Goal: Check status

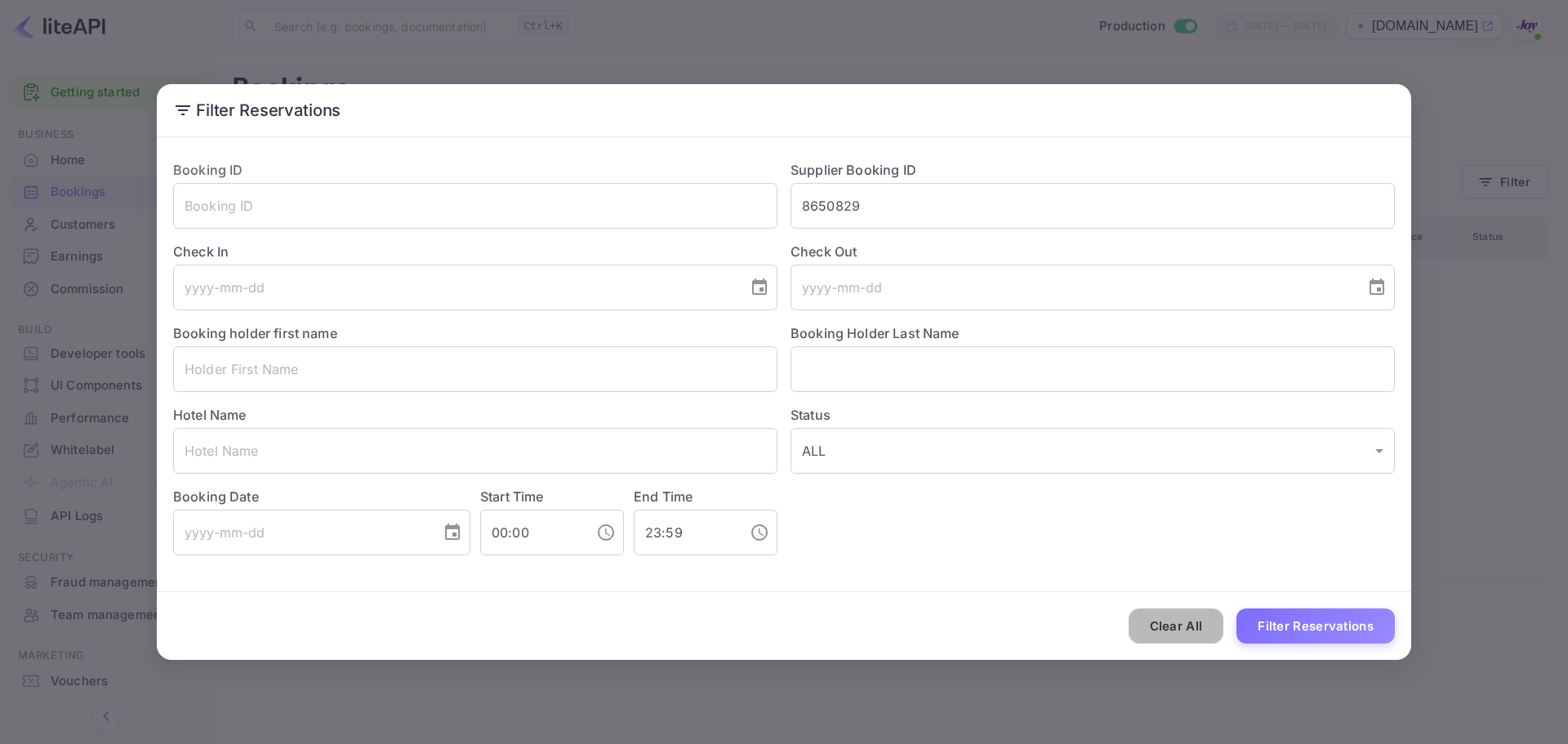
click at [1182, 616] on button "Clear All" at bounding box center [1176, 626] width 95 height 35
click at [1182, 616] on div "Clear All Filter Reservations" at bounding box center [784, 626] width 1255 height 68
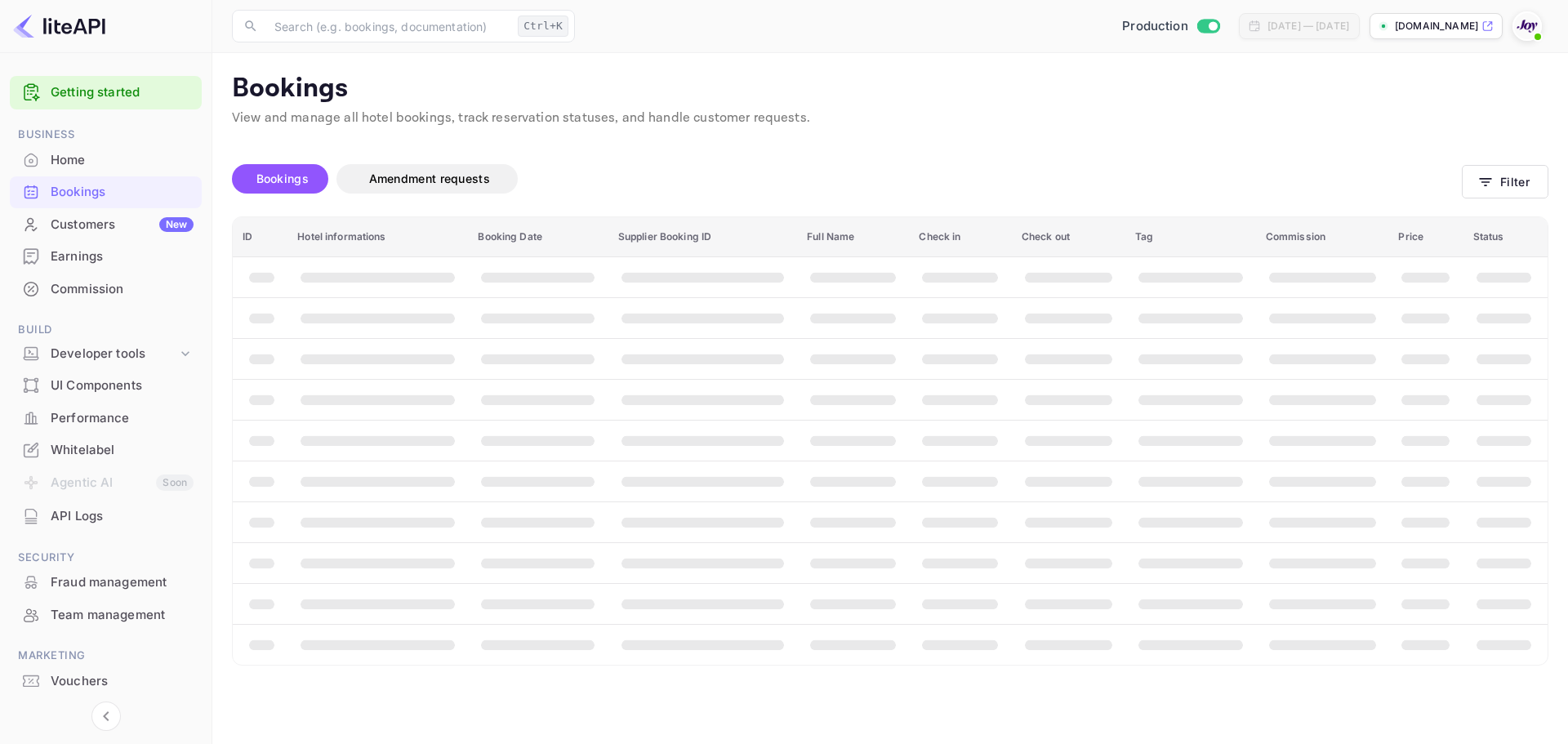
click at [139, 216] on div "Customers New" at bounding box center [122, 225] width 143 height 19
click at [142, 195] on div "Bookings" at bounding box center [122, 192] width 143 height 19
click at [1494, 191] on button "Filter" at bounding box center [1504, 181] width 87 height 34
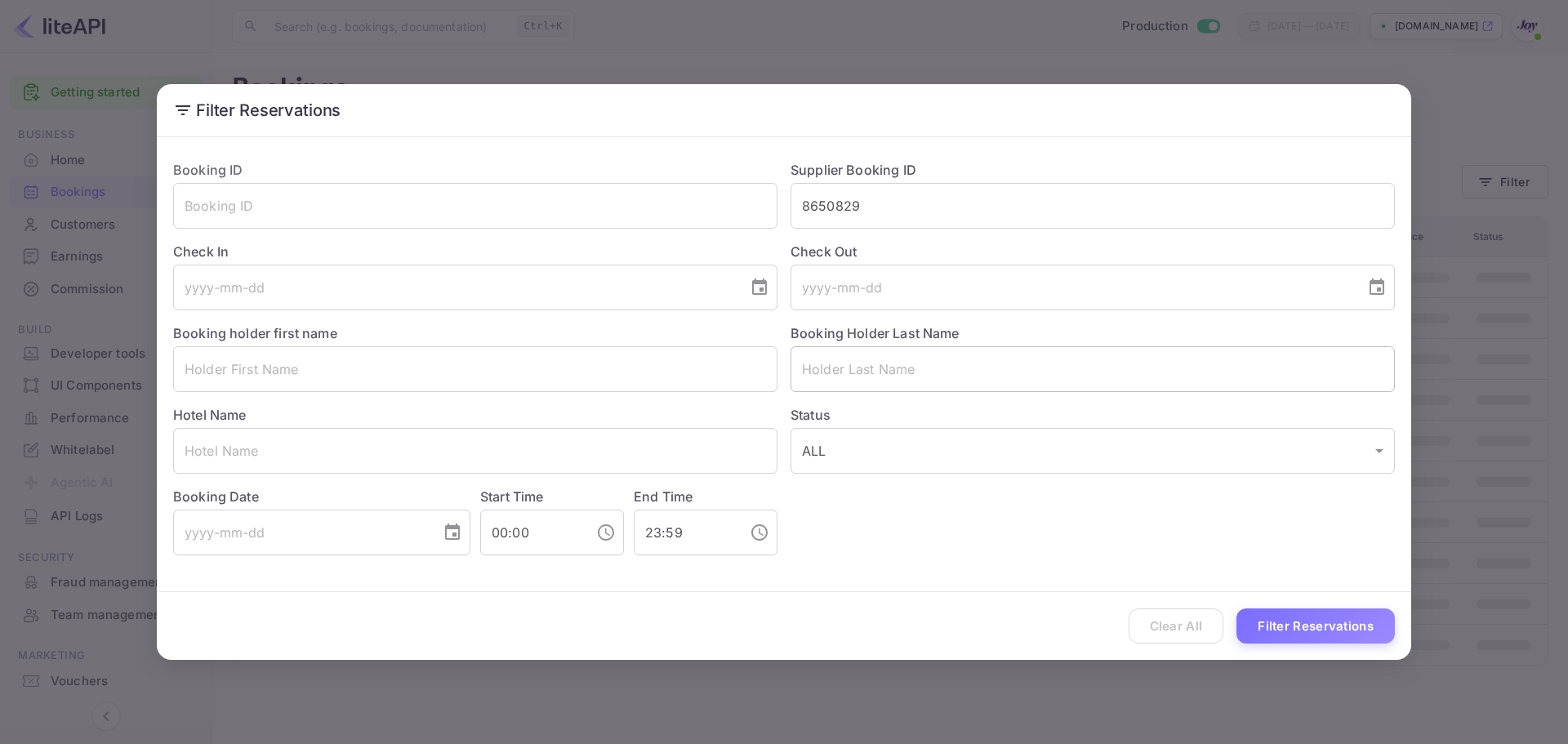
click at [824, 375] on input "text" at bounding box center [1093, 369] width 605 height 46
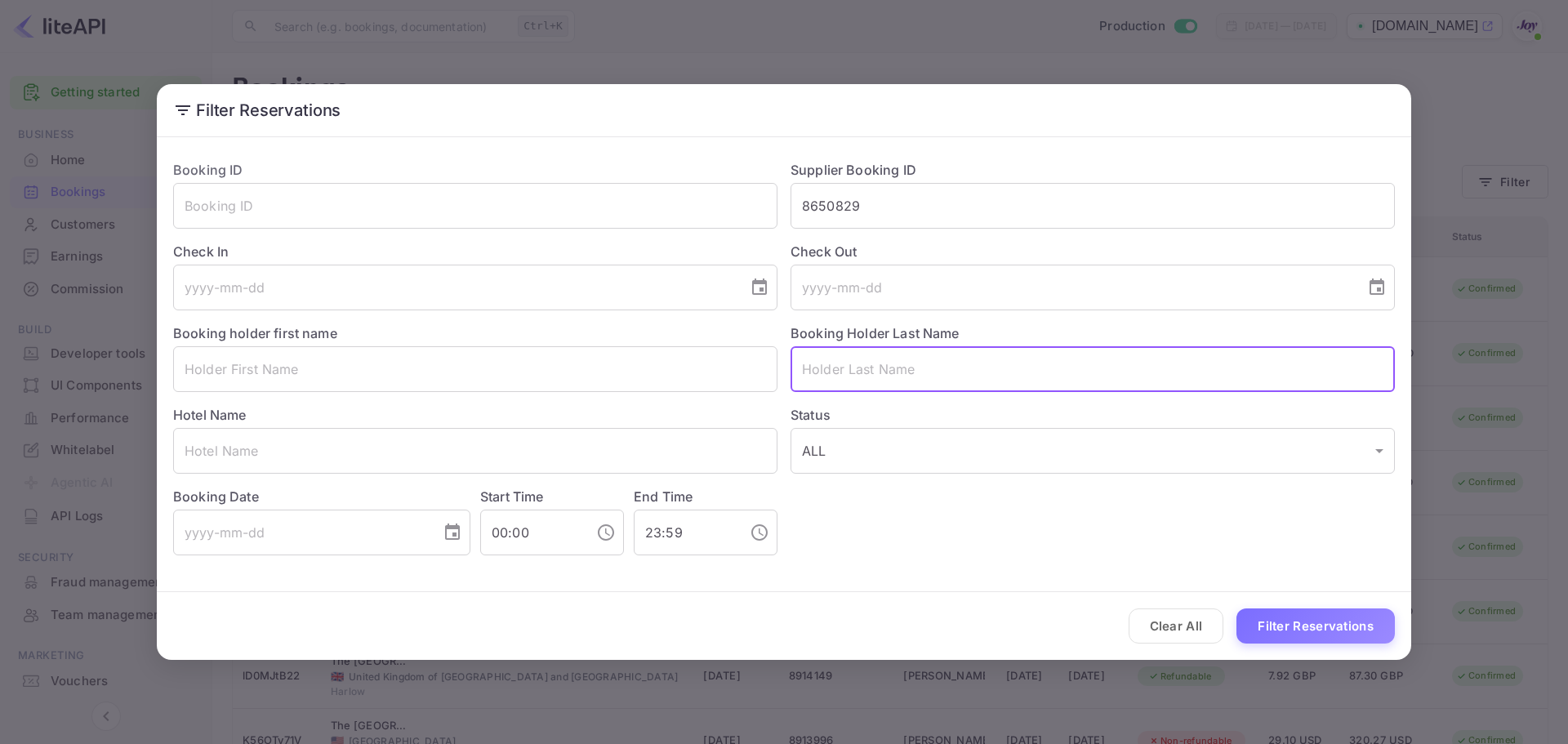
paste input "[PERSON_NAME]"
drag, startPoint x: 896, startPoint y: 352, endPoint x: 881, endPoint y: 356, distance: 15.5
click at [896, 351] on input "[PERSON_NAME]" at bounding box center [1093, 369] width 605 height 46
drag, startPoint x: 835, startPoint y: 363, endPoint x: 652, endPoint y: 382, distance: 184.0
click at [652, 382] on div "Booking ID ​ Supplier Booking ID 8650829 ​ Check In ​ Check Out ​ Booking holde…" at bounding box center [777, 351] width 1235 height 409
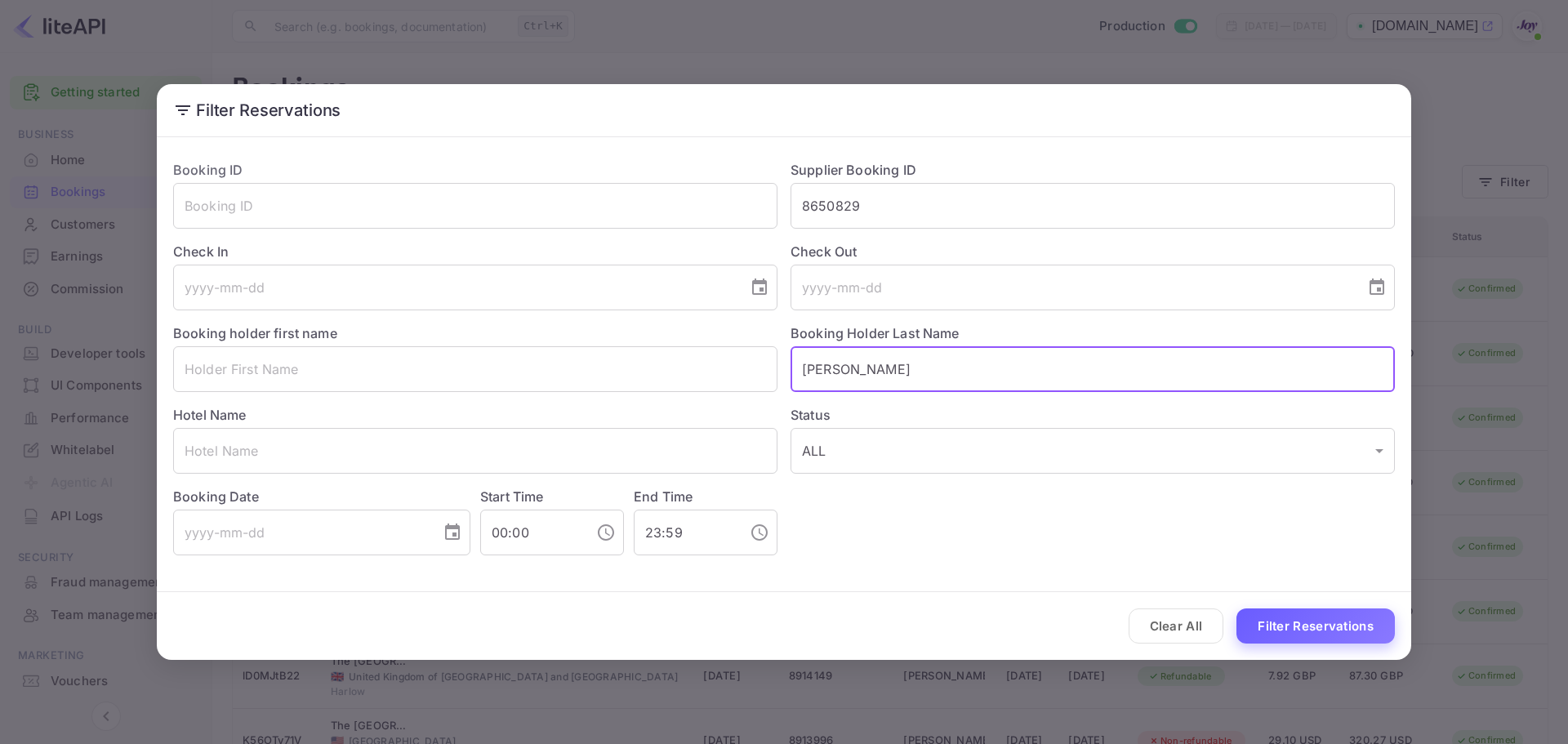
type input "[PERSON_NAME]"
click at [1323, 635] on button "Filter Reservations" at bounding box center [1316, 626] width 159 height 35
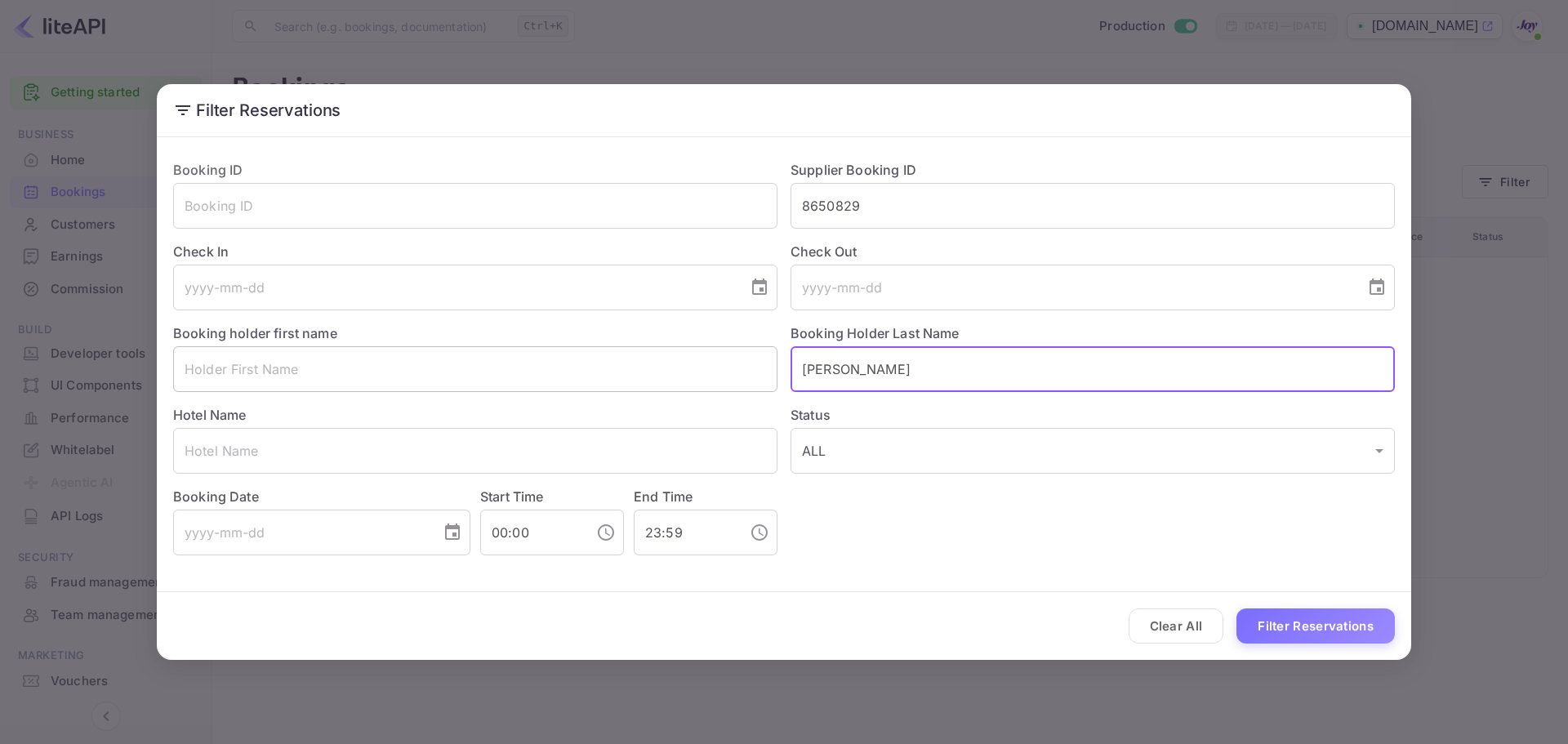
drag, startPoint x: 881, startPoint y: 383, endPoint x: 663, endPoint y: 357, distance: 219.5
click at [662, 358] on div "Booking ID ​ Supplier Booking ID 8650829 ​ Check In ​ Check Out ​ Booking holde…" at bounding box center [777, 351] width 1235 height 409
paste input "[PERSON_NAME]"
type input "[PERSON_NAME]"
click at [1312, 626] on button "Filter Reservations" at bounding box center [1316, 626] width 159 height 35
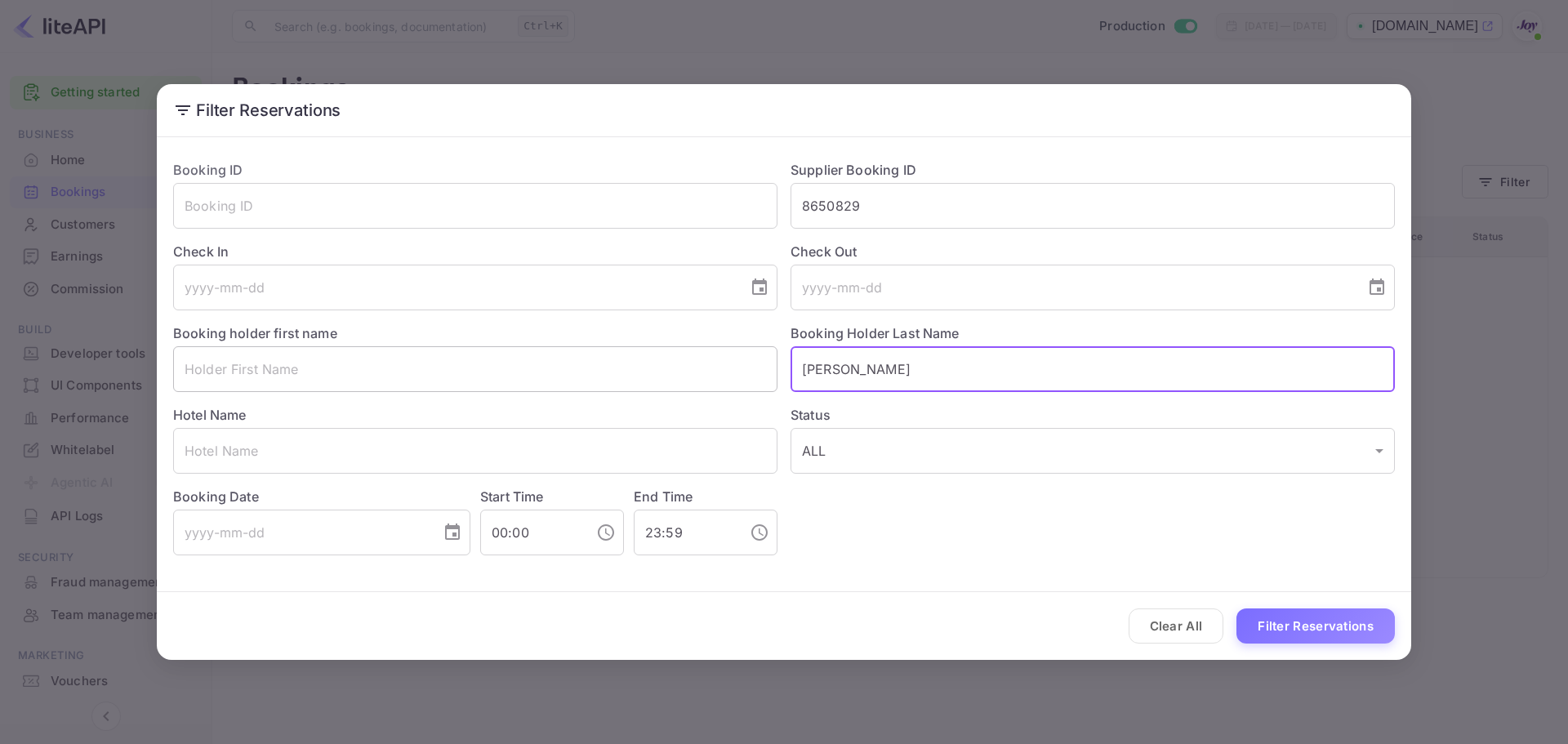
drag, startPoint x: 903, startPoint y: 364, endPoint x: 692, endPoint y: 385, distance: 212.0
click at [692, 385] on div "Booking ID ​ Supplier Booking ID 8650829 ​ Check In ​ Check Out ​ Booking holde…" at bounding box center [777, 351] width 1235 height 409
